Goal: Transaction & Acquisition: Purchase product/service

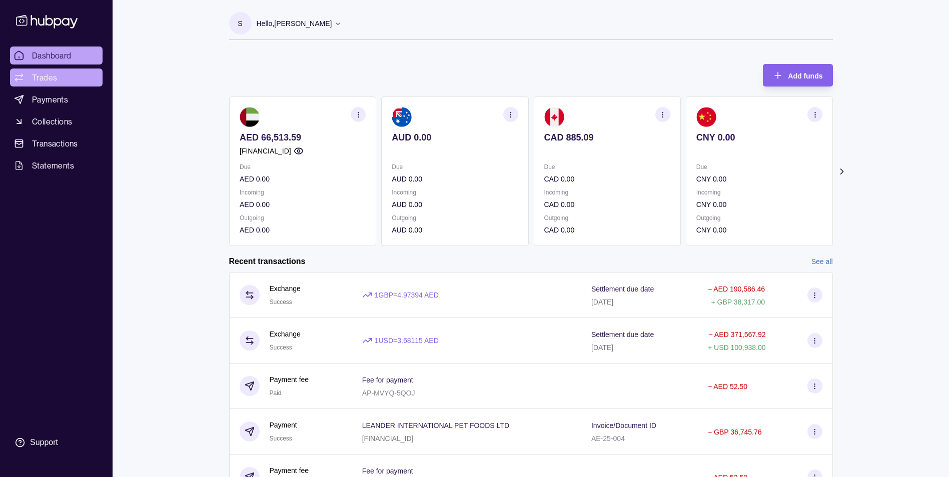
click at [60, 79] on link "Trades" at bounding box center [56, 78] width 93 height 18
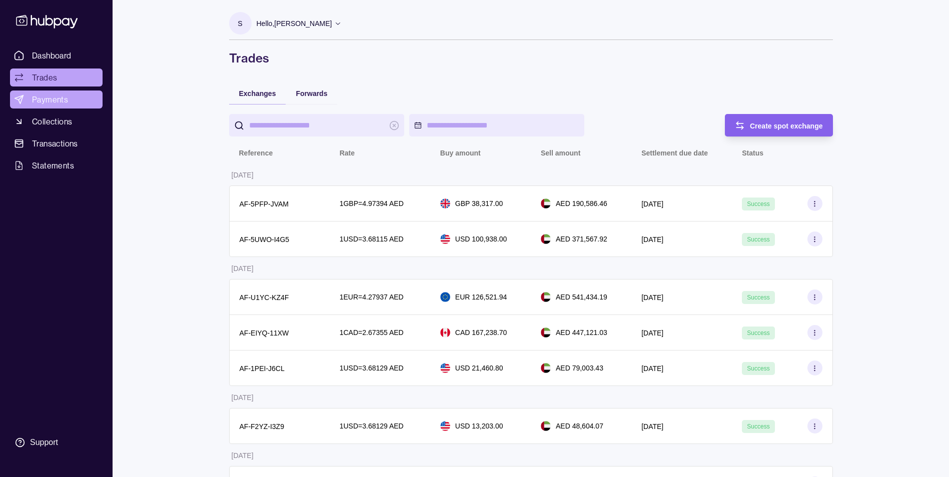
click at [51, 101] on span "Payments" at bounding box center [50, 100] width 36 height 12
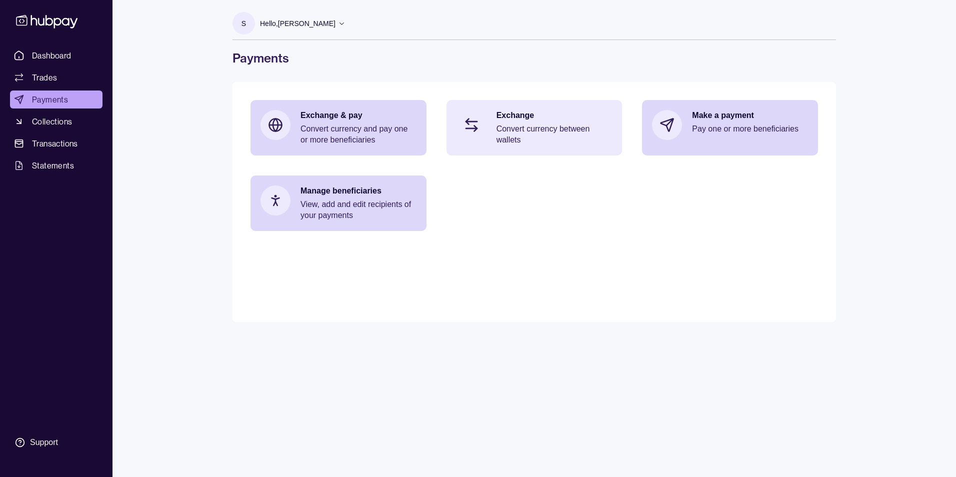
click at [547, 119] on p "Exchange" at bounding box center [555, 115] width 116 height 11
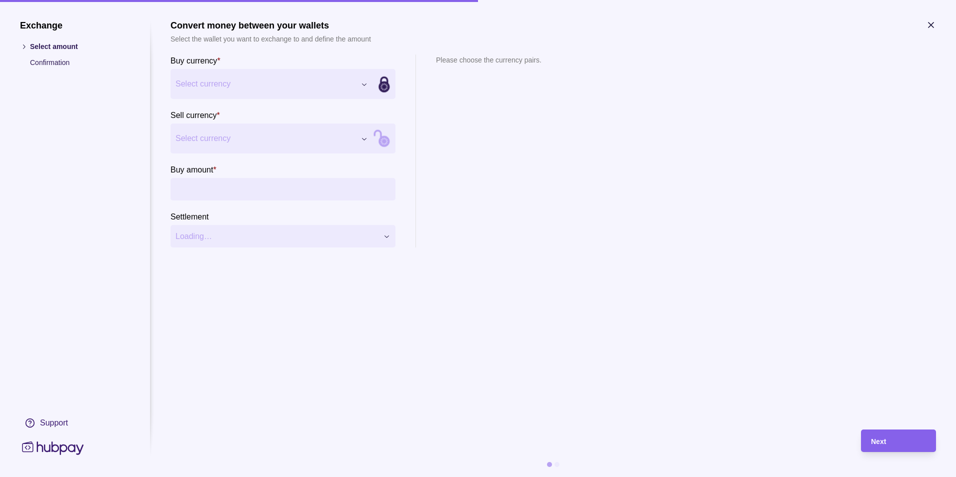
click at [237, 477] on div "Exchange Select amount Confirmation Support Convert money between your wallets …" at bounding box center [478, 477] width 956 height 0
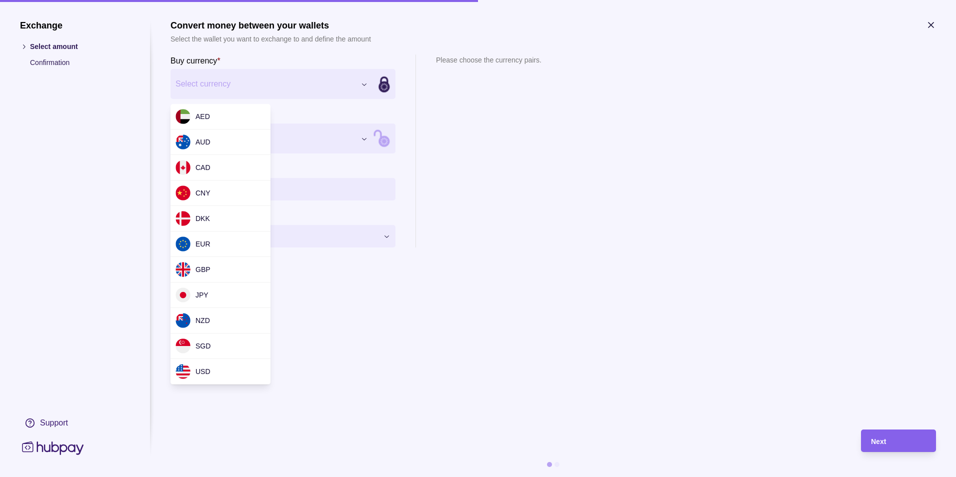
click at [512, 477] on div "Exchange Select amount Confirmation Support Convert money between your wallets …" at bounding box center [478, 477] width 956 height 0
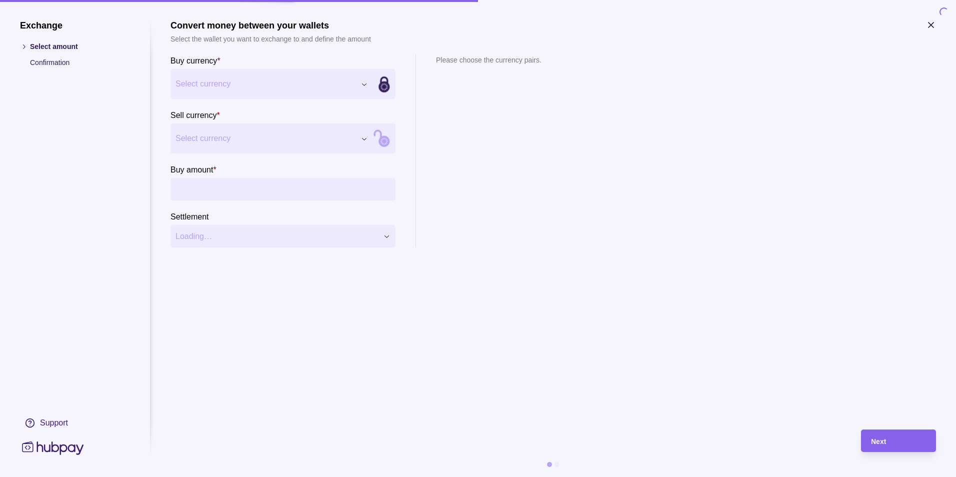
click at [558, 156] on div "Buy currency * Select currency *** *** *** *** *** *** *** *** *** *** *** Sell…" at bounding box center [554, 151] width 766 height 193
click at [933, 28] on icon "button" at bounding box center [931, 25] width 10 height 10
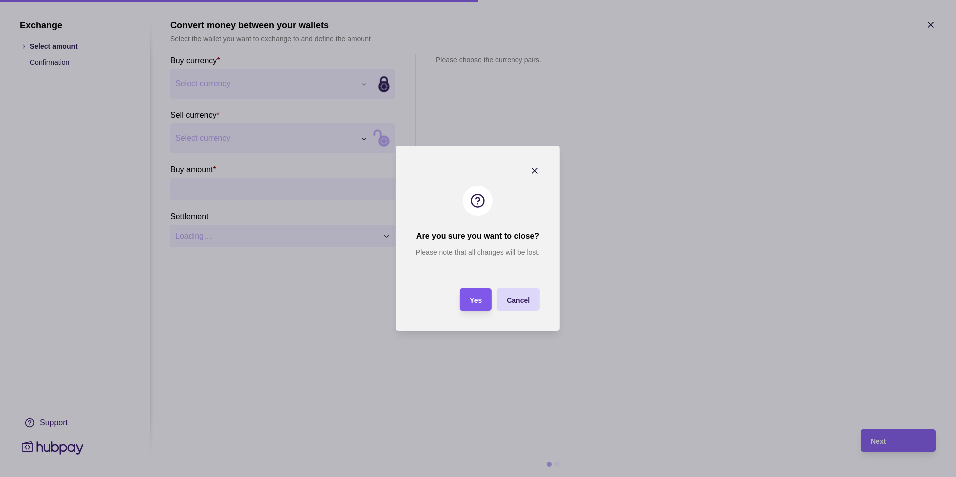
click at [478, 307] on div "Yes" at bounding box center [468, 300] width 27 height 23
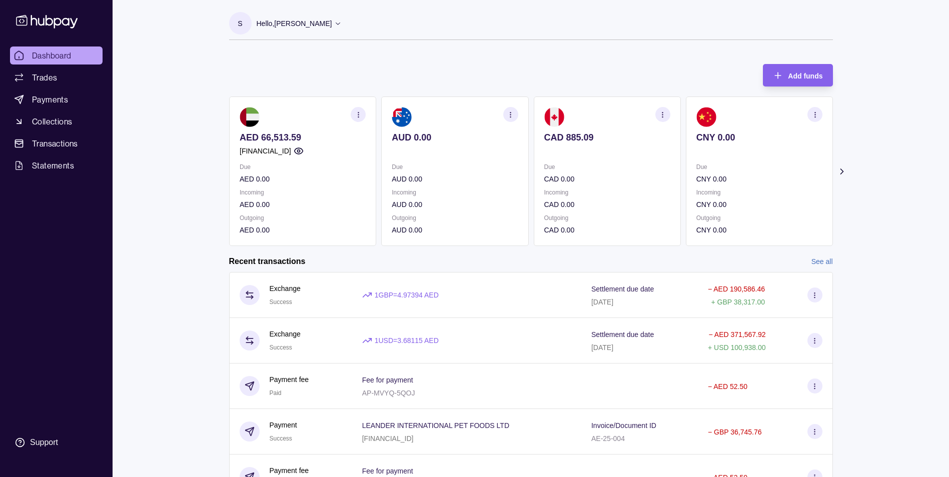
click at [840, 173] on icon at bounding box center [841, 172] width 10 height 10
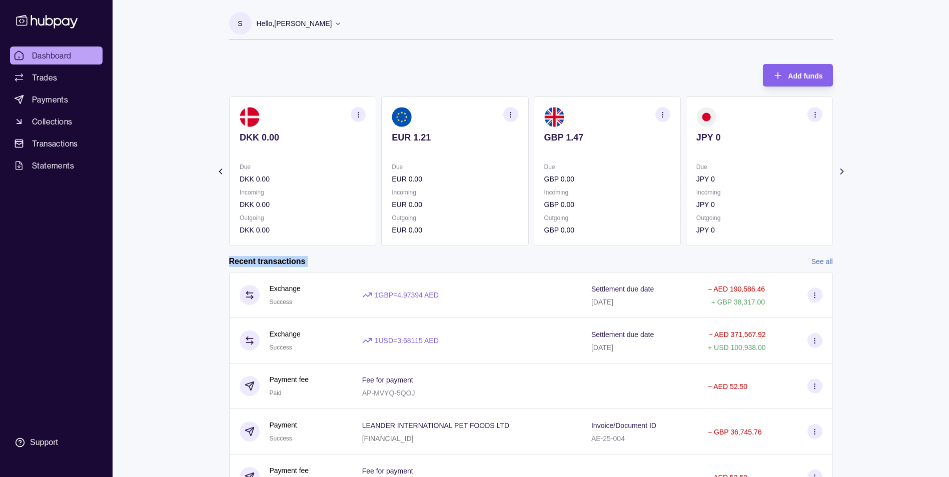
click at [840, 173] on icon at bounding box center [841, 172] width 10 height 10
click at [841, 173] on icon at bounding box center [841, 172] width 10 height 10
click at [841, 172] on icon at bounding box center [841, 172] width 10 height 10
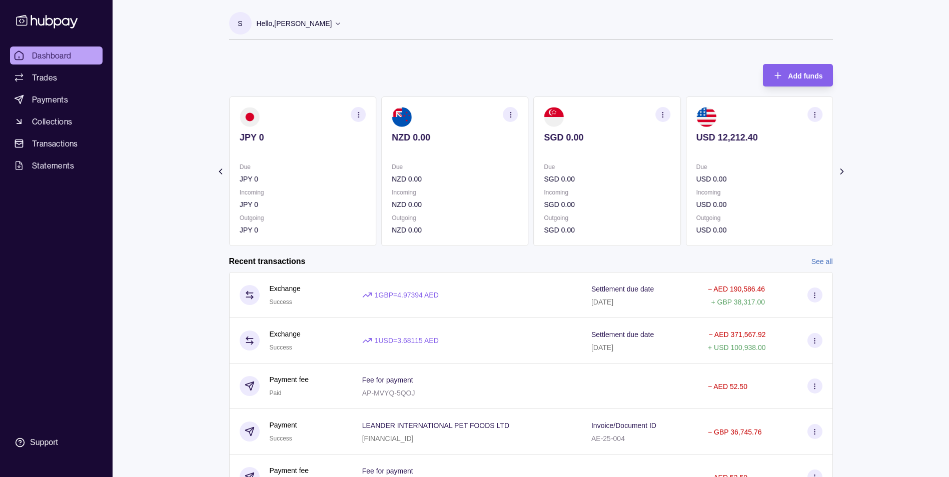
click at [841, 172] on section "Add funds AED 66,513.59 [FINANCIAL_ID] Due AED 0.00 Incoming AED 0.00 Outgoing …" at bounding box center [531, 341] width 644 height 574
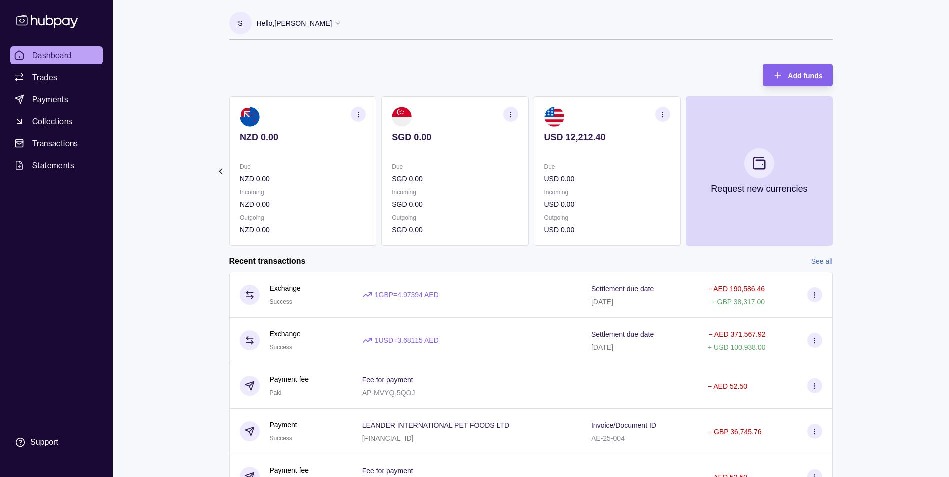
click at [841, 172] on section "Add funds AED 66,513.59 [FINANCIAL_ID] Due AED 0.00 Incoming AED 0.00 Outgoing …" at bounding box center [531, 341] width 644 height 574
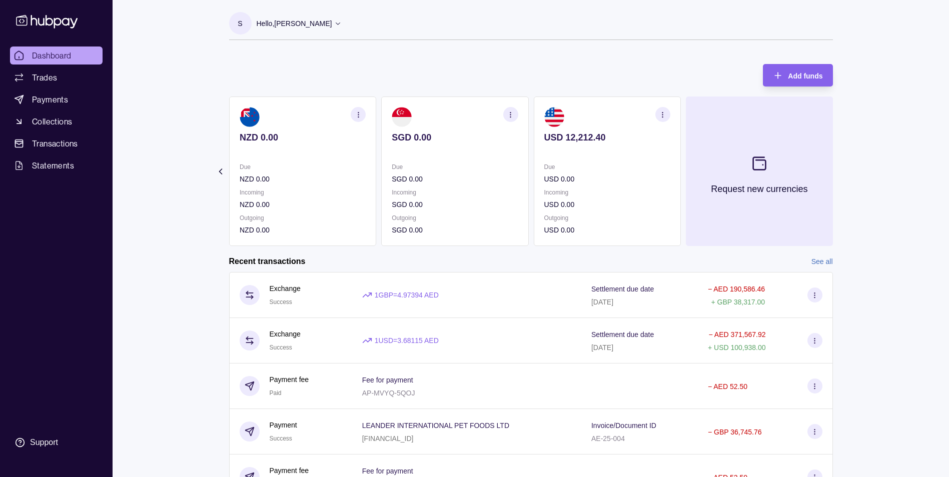
click at [769, 166] on section at bounding box center [758, 163] width 33 height 33
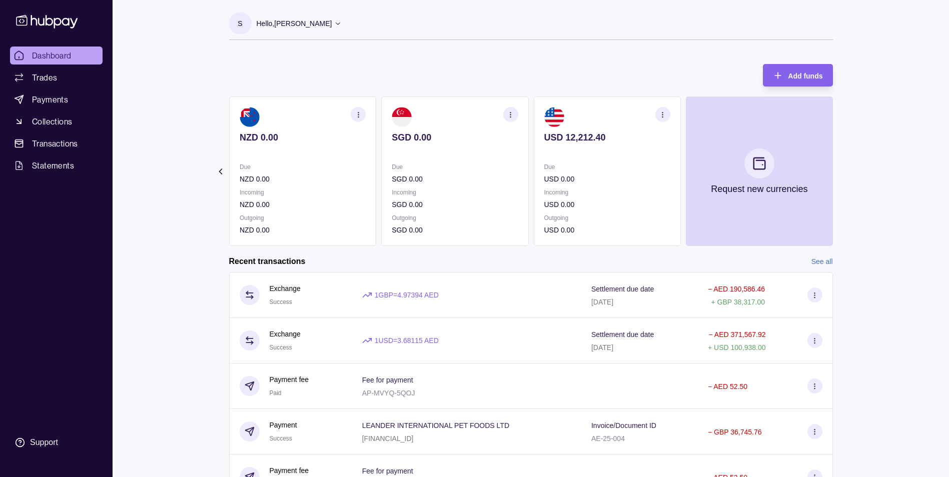
click at [910, 161] on div "Dashboard Trades Payments Collections Transactions Statements Support S Hello, …" at bounding box center [474, 320] width 949 height 640
